Goal: Check status: Check status

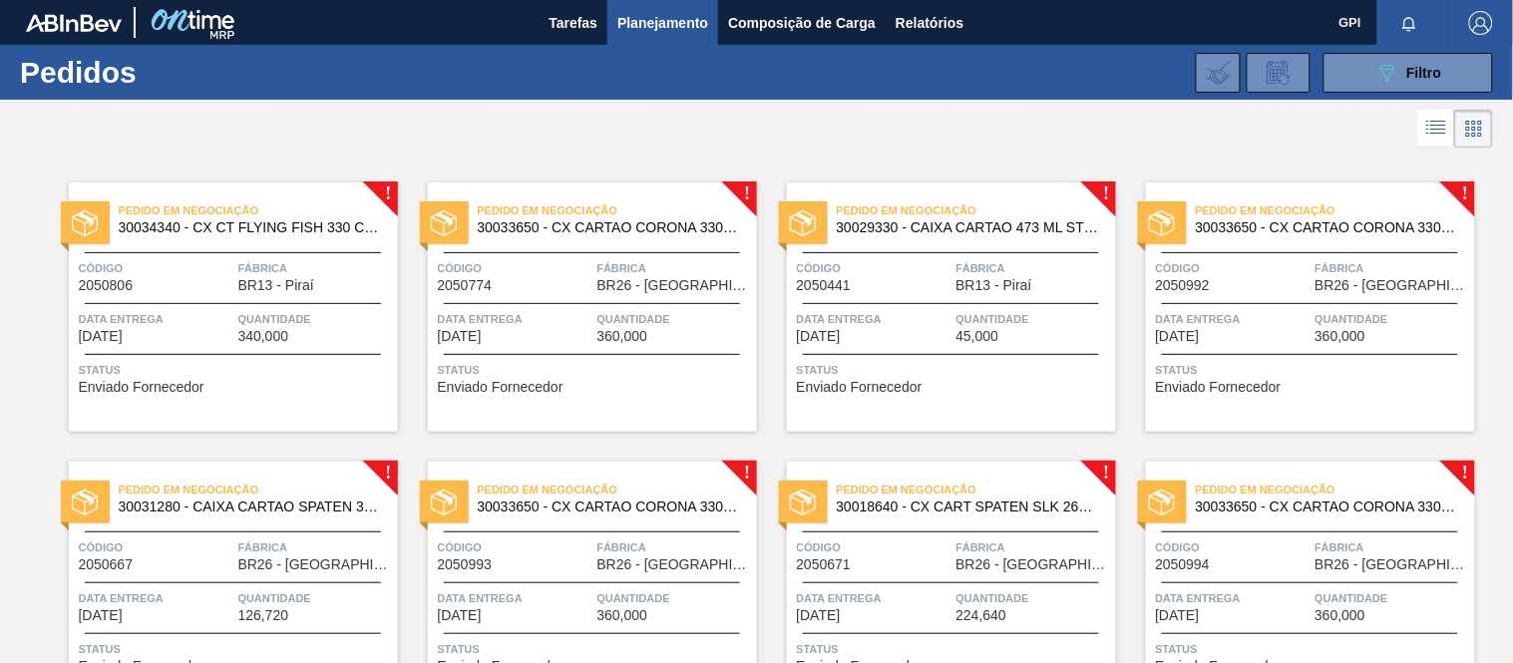
scroll to position [6, 0]
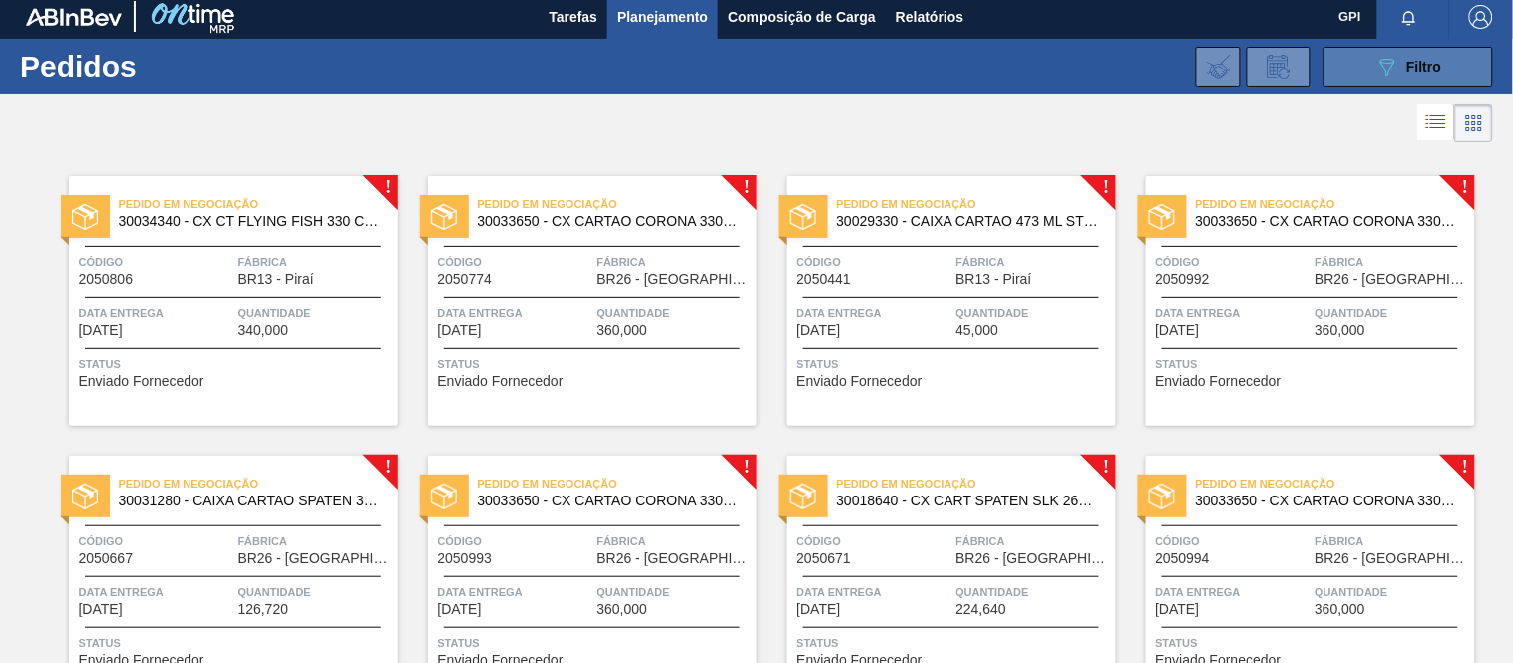
click at [1371, 56] on button "089F7B8B-B2A5-4AFE-B5C0-19BA573D28AC Filtro" at bounding box center [1408, 67] width 170 height 40
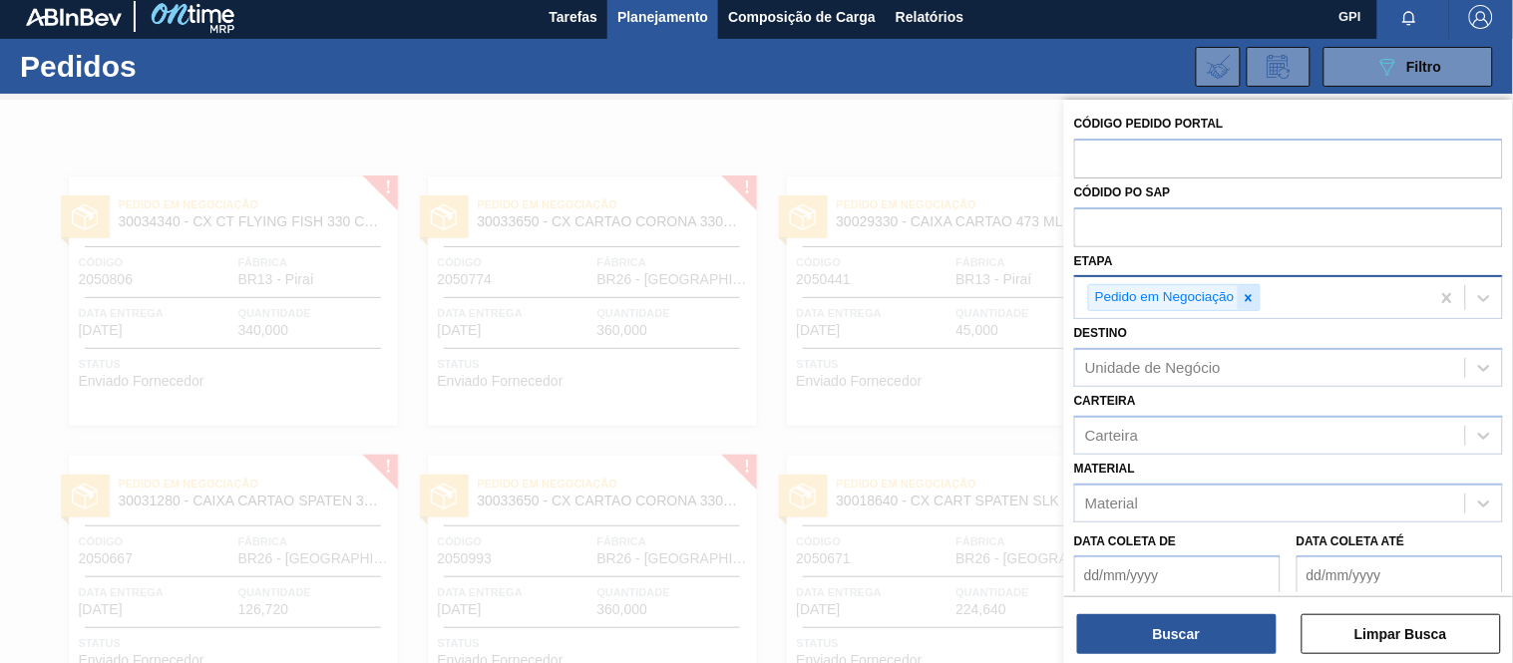
click at [1253, 302] on icon at bounding box center [1249, 298] width 14 height 14
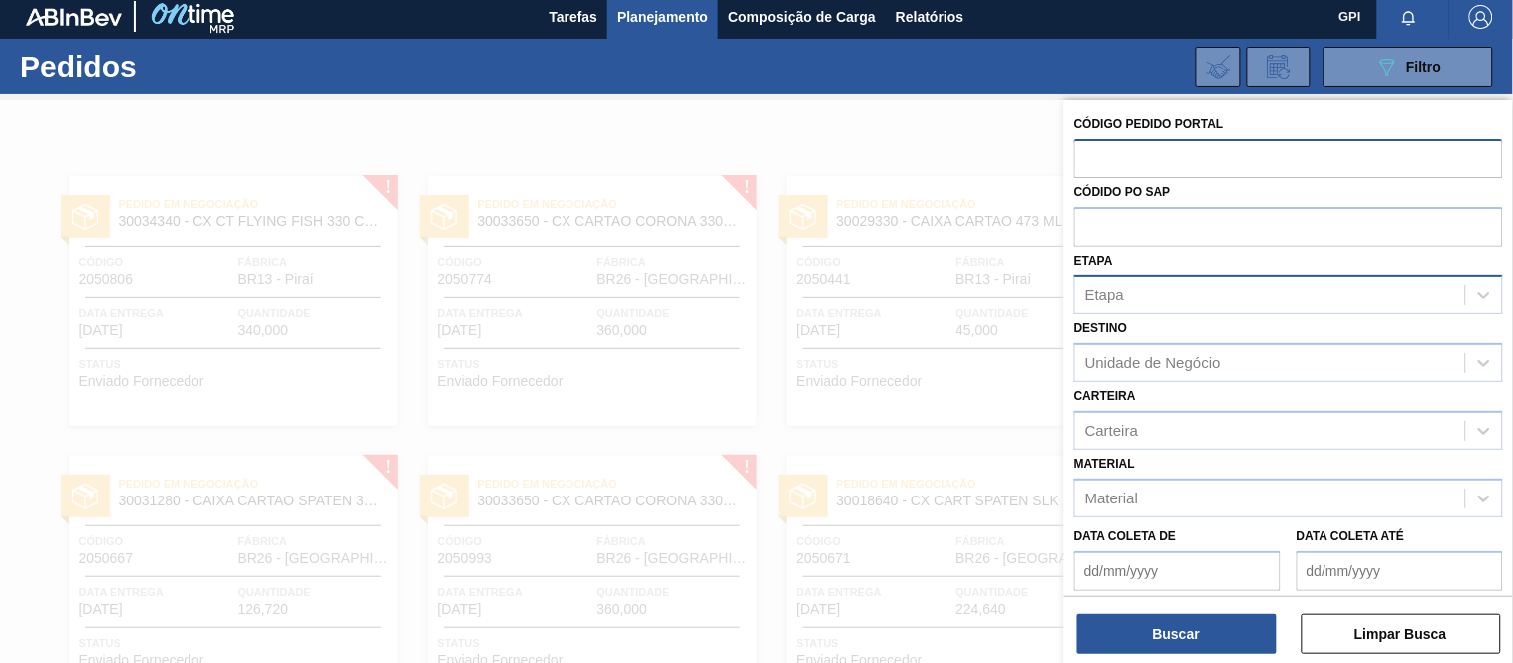
click at [1184, 165] on input "text" at bounding box center [1288, 158] width 429 height 38
paste input "2029854"
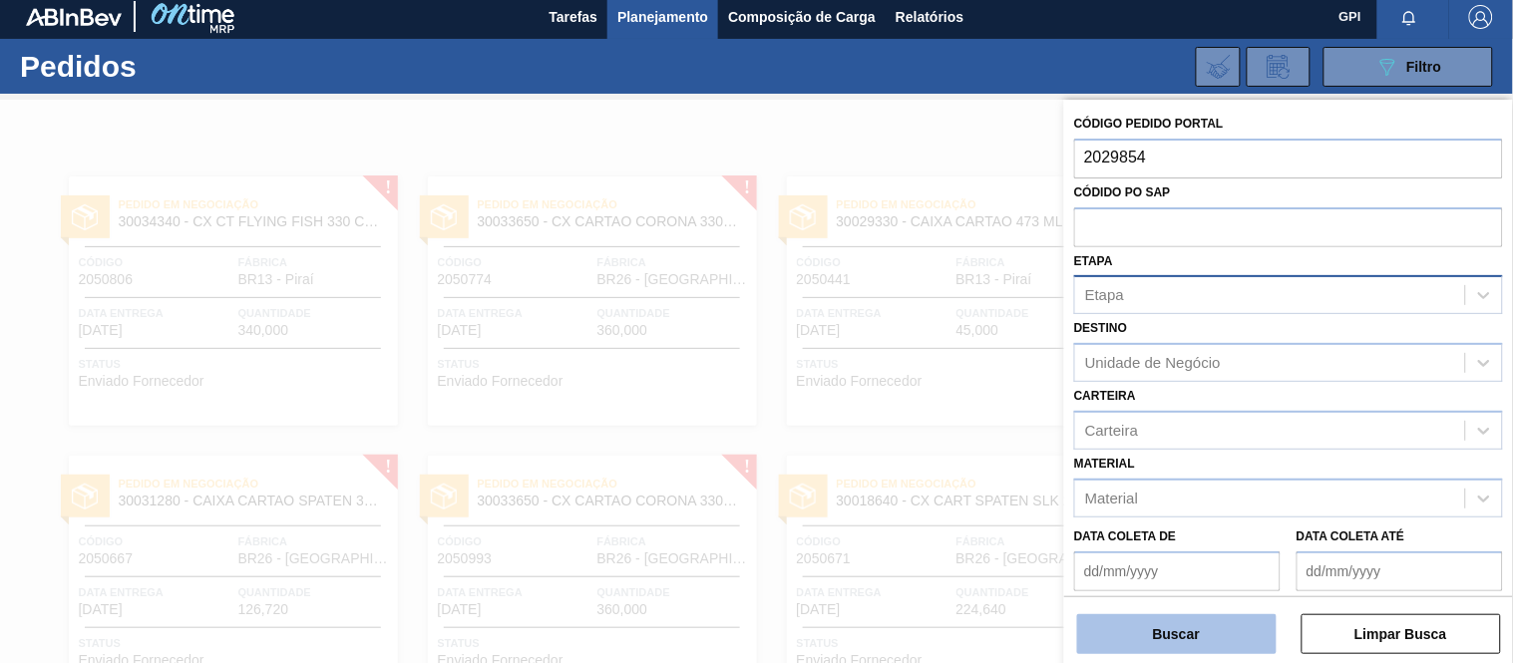
type input "2029854"
click at [1237, 639] on button "Buscar" at bounding box center [1176, 634] width 199 height 40
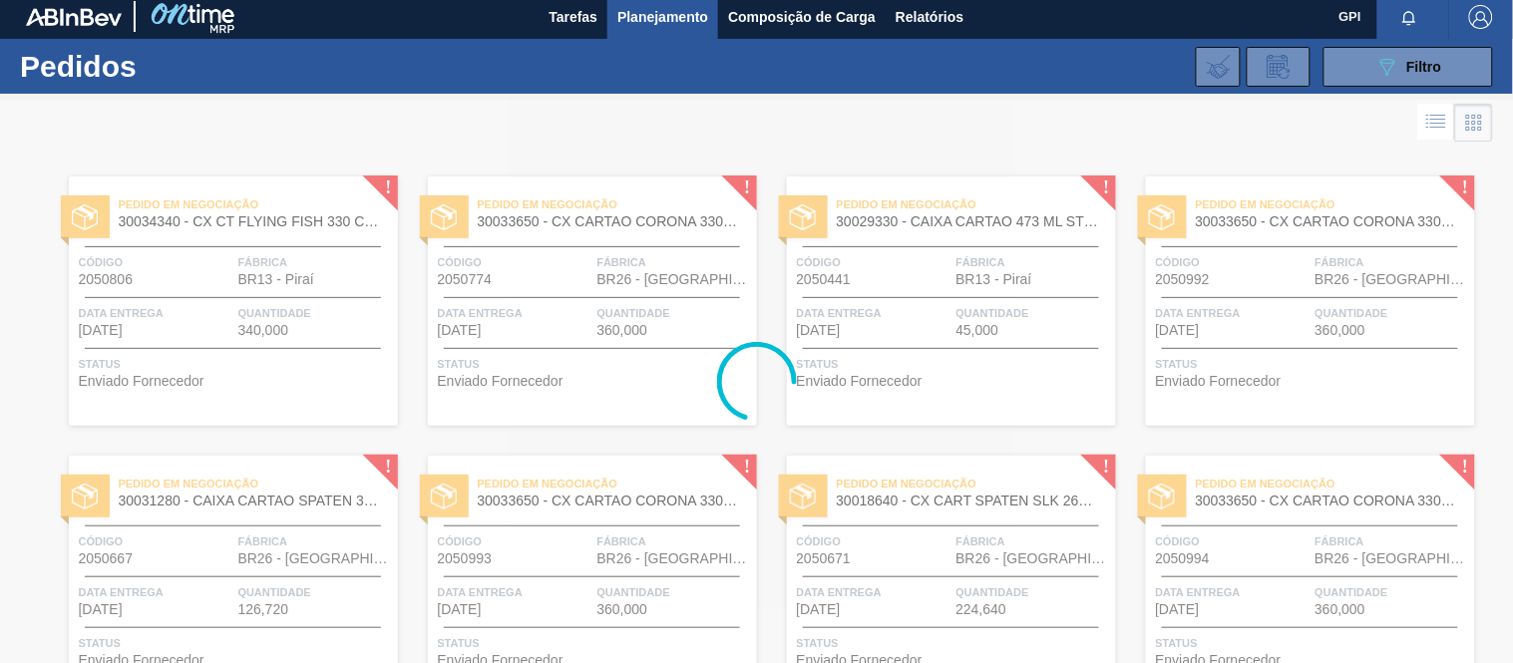
scroll to position [0, 0]
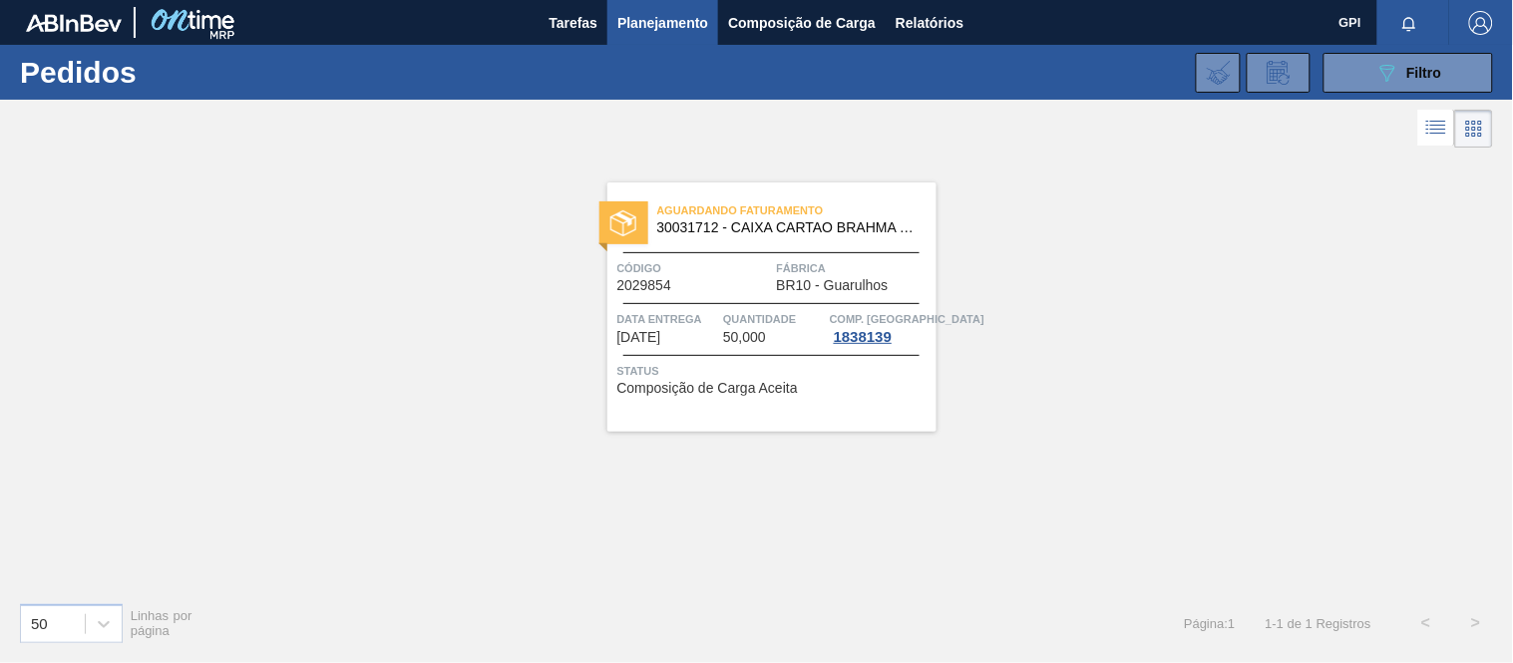
click at [739, 272] on span "Código" at bounding box center [694, 268] width 155 height 20
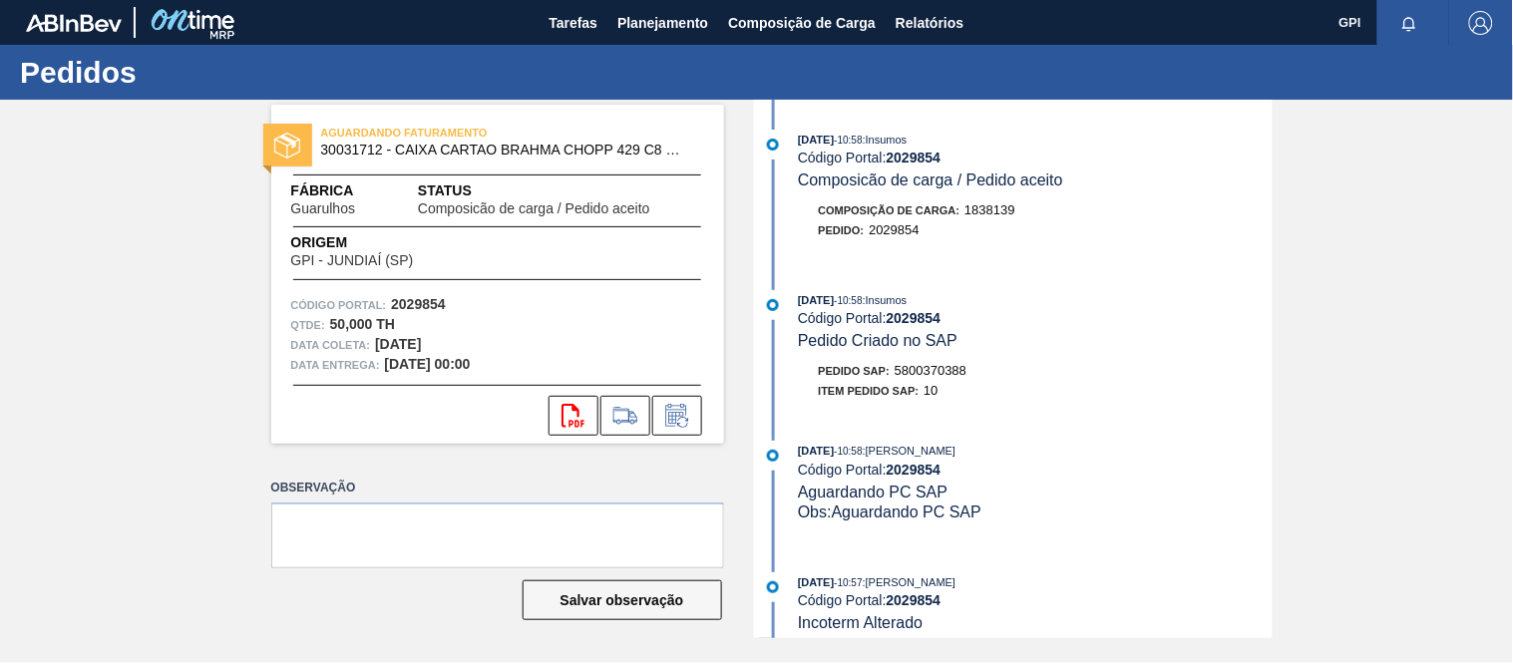
click at [419, 301] on strong "2029854" at bounding box center [418, 304] width 55 height 16
copy strong "2029854"
click at [419, 301] on strong "2029854" at bounding box center [418, 304] width 55 height 16
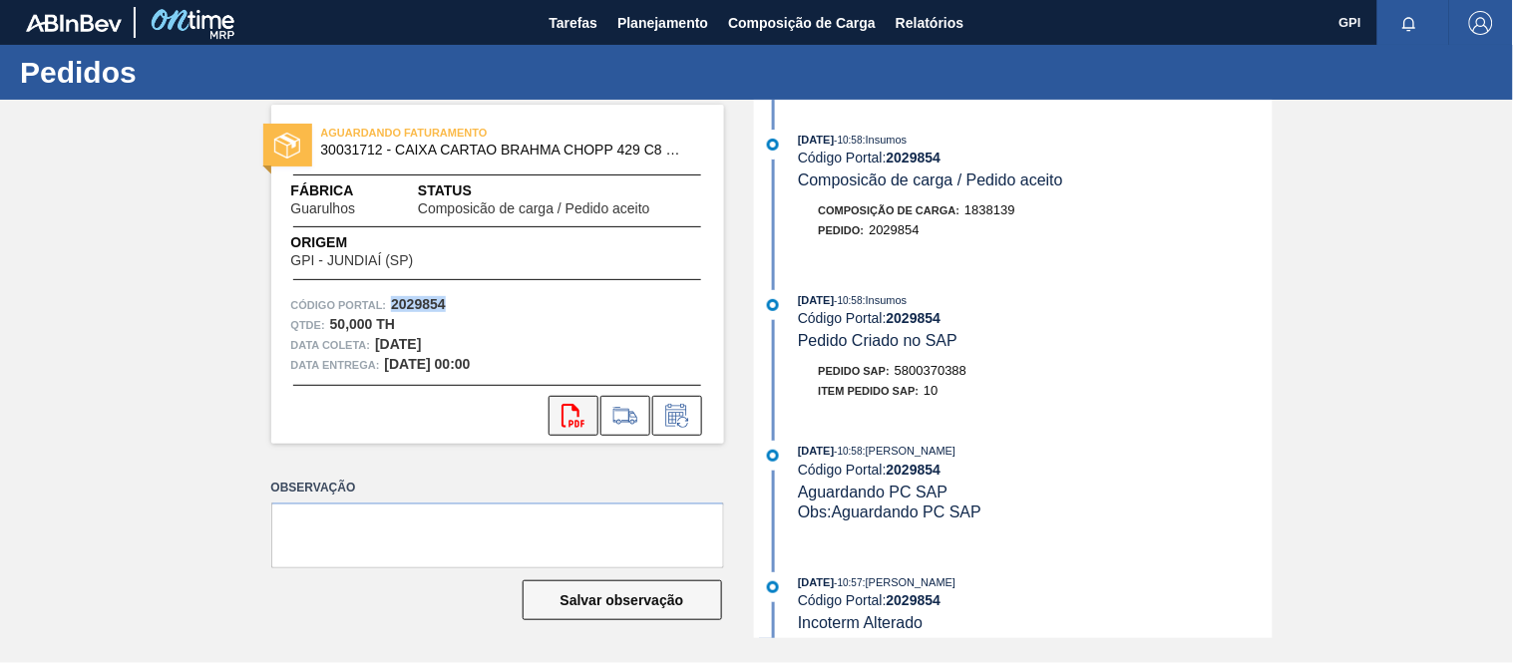
click at [556, 396] on button "svg{fill:#ff0000}" at bounding box center [574, 416] width 50 height 40
click at [1165, 360] on div "16/09/2025 - 10:58 : Insumos Código Portal: 2029854 Pedido Criado no SAP Pedido…" at bounding box center [1016, 350] width 514 height 121
click at [1009, 307] on div "16/09/2025 - 10:58 : Insumos" at bounding box center [1035, 300] width 474 height 20
click at [919, 370] on span "5800370388" at bounding box center [931, 370] width 72 height 15
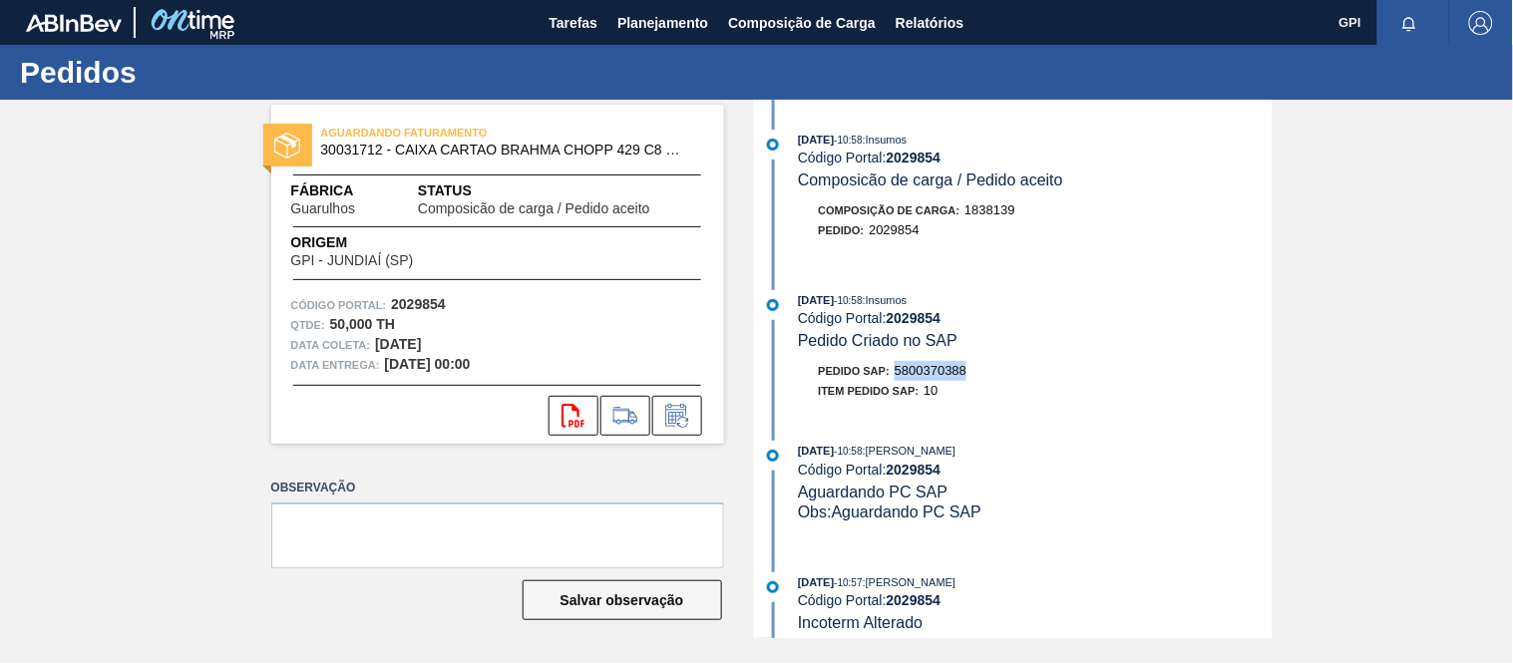
copy span "5800370388"
